Goal: Task Accomplishment & Management: Manage account settings

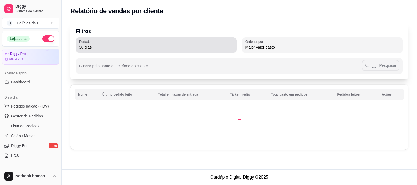
select select "30"
select select "HIGHEST_TOTAL_SPENT_WITH_ORDERS"
click at [164, 65] on div "Pesquisar" at bounding box center [239, 65] width 320 height 11
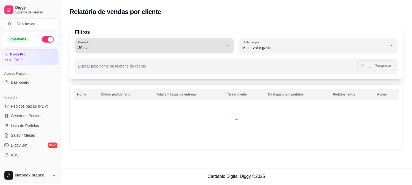
scroll to position [122, 0]
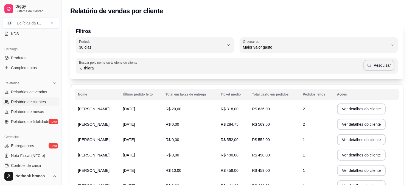
type input "thiara"
click at [379, 66] on button "Pesquisar" at bounding box center [379, 65] width 31 height 11
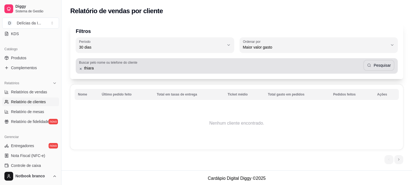
click at [80, 70] on icon at bounding box center [80, 69] width 3 height 4
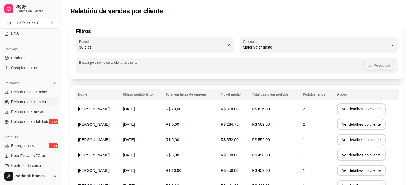
click at [33, 102] on span "Relatório de clientes" at bounding box center [28, 101] width 35 height 5
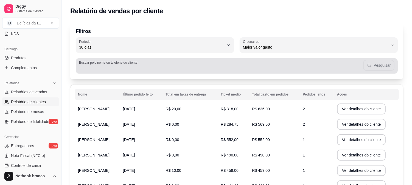
click at [199, 69] on input "Buscar pelo nome ou telefone do cliente" at bounding box center [221, 67] width 284 height 5
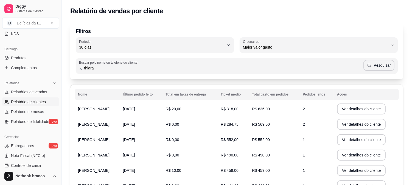
type input "thiara"
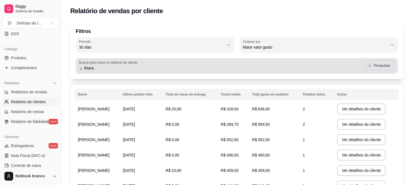
click at [384, 63] on button "Pesquisar" at bounding box center [379, 65] width 30 height 11
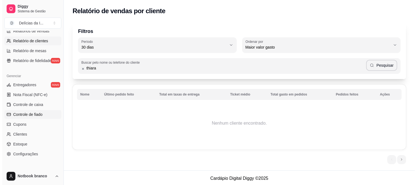
scroll to position [210, 0]
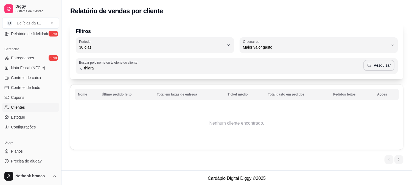
click at [12, 108] on span "Clientes" at bounding box center [18, 107] width 14 height 5
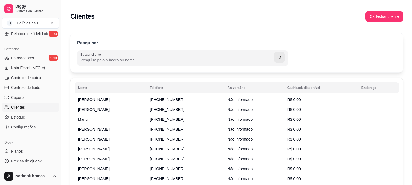
click at [118, 62] on input "Buscar cliente" at bounding box center [177, 59] width 194 height 5
type input "Thiara"
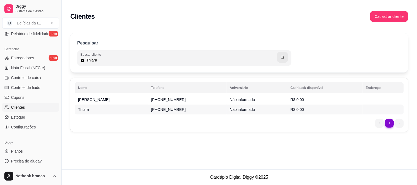
click at [148, 113] on td "[PHONE_NUMBER]" at bounding box center [187, 110] width 79 height 10
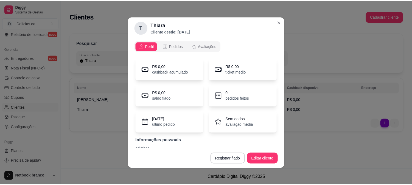
scroll to position [14, 0]
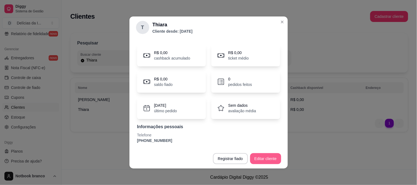
click at [263, 157] on button "Editar cliente" at bounding box center [265, 158] width 31 height 11
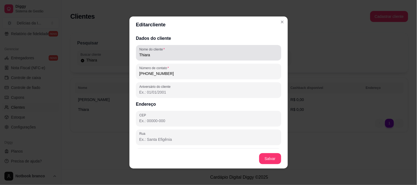
click at [160, 56] on input "Thiara" at bounding box center [208, 54] width 138 height 5
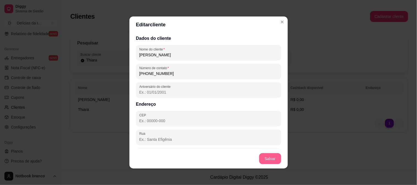
type input "[PERSON_NAME]"
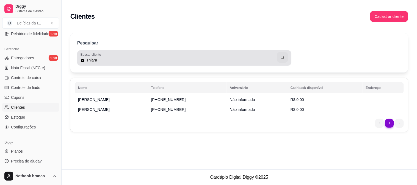
click at [82, 60] on icon at bounding box center [82, 60] width 3 height 3
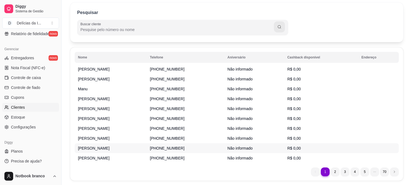
scroll to position [48, 0]
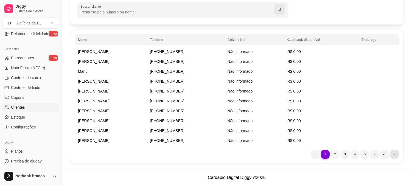
click at [397, 152] on li "next page button" at bounding box center [394, 154] width 9 height 9
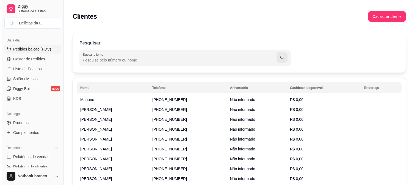
scroll to position [27, 0]
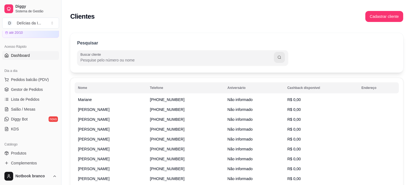
click at [32, 57] on link "Dashboard" at bounding box center [30, 55] width 57 height 9
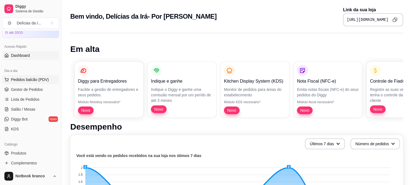
click at [34, 79] on span "Pedidos balcão (PDV)" at bounding box center [30, 79] width 38 height 5
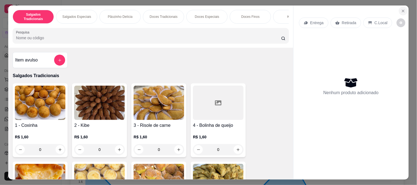
click at [401, 9] on icon "Close" at bounding box center [403, 11] width 4 height 4
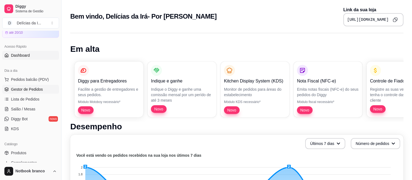
click at [38, 87] on span "Gestor de Pedidos" at bounding box center [27, 89] width 32 height 5
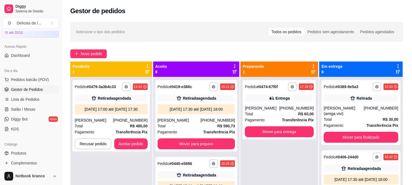
click at [197, 53] on div "Novo pedido" at bounding box center [236, 53] width 333 height 9
click at [35, 101] on span "Lista de Pedidos" at bounding box center [25, 99] width 29 height 5
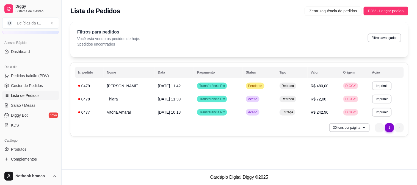
scroll to position [91, 0]
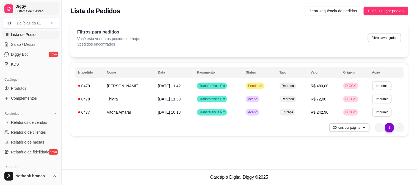
drag, startPoint x: 24, startPoint y: 7, endPoint x: 25, endPoint y: 10, distance: 3.4
click at [24, 7] on span "Diggy" at bounding box center [35, 6] width 41 height 5
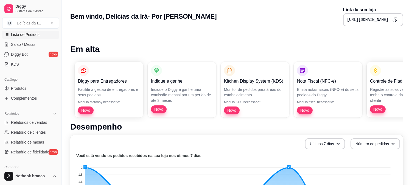
click at [19, 35] on span "Lista de Pedidos" at bounding box center [25, 34] width 29 height 5
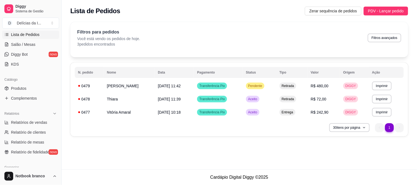
click at [4, 34] on link "Lista de Pedidos" at bounding box center [30, 34] width 57 height 9
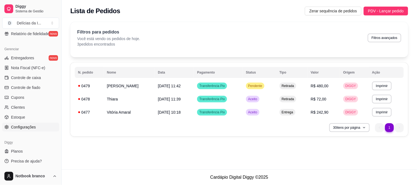
click at [13, 126] on span "Configurações" at bounding box center [23, 126] width 25 height 5
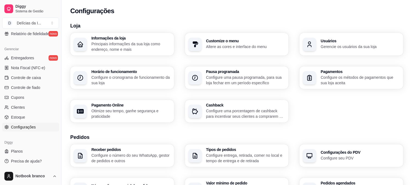
click at [356, 47] on p "Gerencie os usuários da sua loja" at bounding box center [360, 46] width 79 height 5
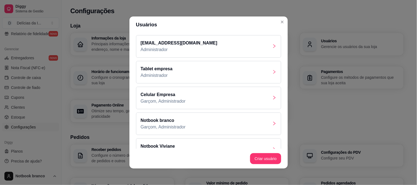
click at [193, 103] on div "Celular Empresa Garçom, Administrador" at bounding box center [208, 98] width 145 height 23
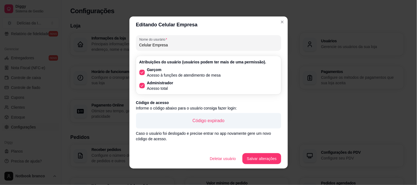
click at [209, 120] on p "Código expirado" at bounding box center [208, 121] width 136 height 7
click at [202, 121] on p "Código expirado" at bounding box center [208, 121] width 136 height 7
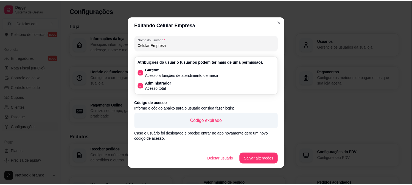
scroll to position [10, 0]
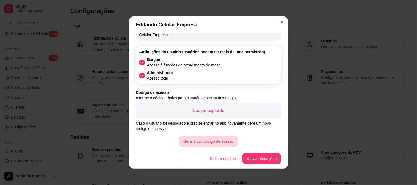
click at [205, 142] on button "Gerar novo código de acesso" at bounding box center [208, 141] width 59 height 11
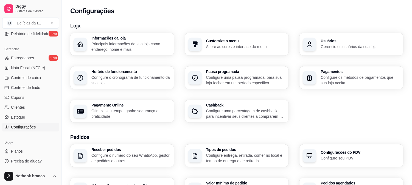
click at [306, 112] on div "Informações da loja Principais informações da sua loja como endereço, nome e ma…" at bounding box center [236, 78] width 333 height 90
